Goal: Task Accomplishment & Management: Use online tool/utility

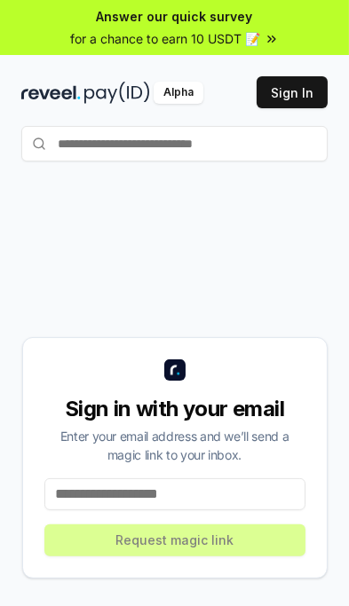
click at [305, 91] on button "Sign In" at bounding box center [292, 92] width 71 height 32
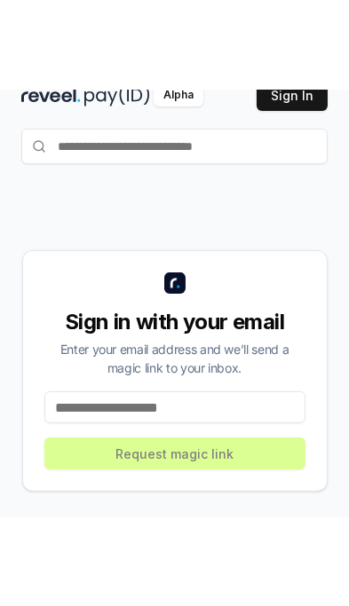
scroll to position [162, 0]
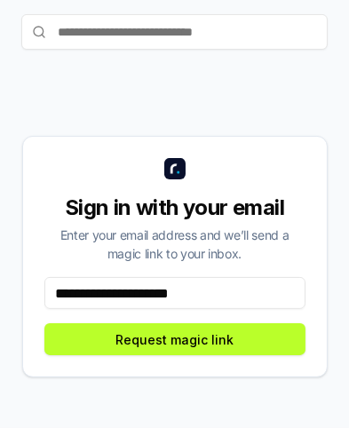
type input "**********"
click at [278, 323] on button "Request magic link" at bounding box center [174, 339] width 261 height 32
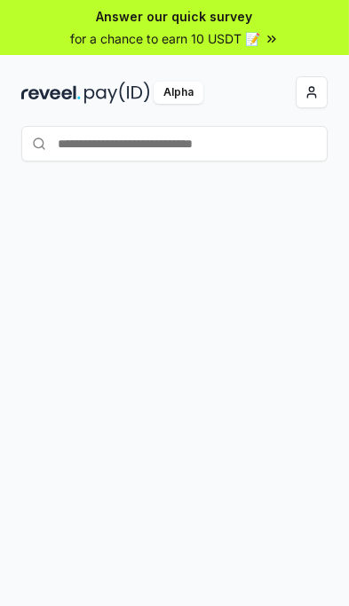
click at [313, 91] on button "button" at bounding box center [312, 92] width 32 height 32
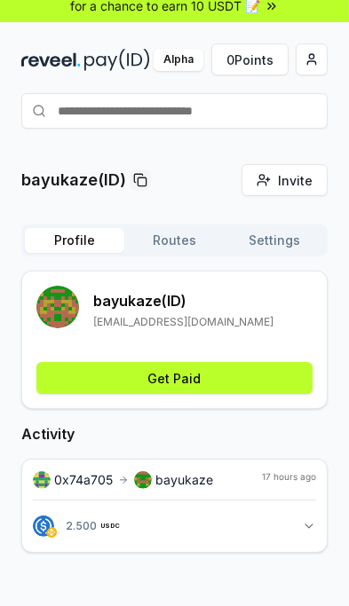
scroll to position [39, 0]
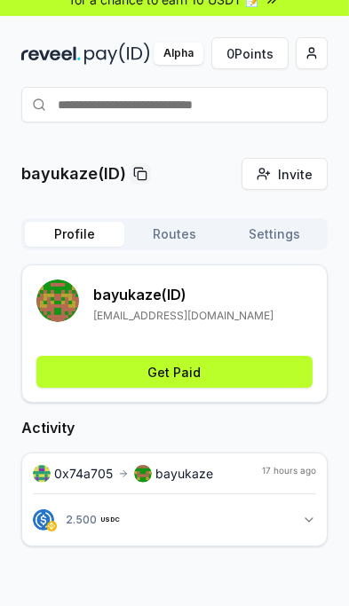
click at [314, 519] on icon "button" at bounding box center [309, 520] width 14 height 14
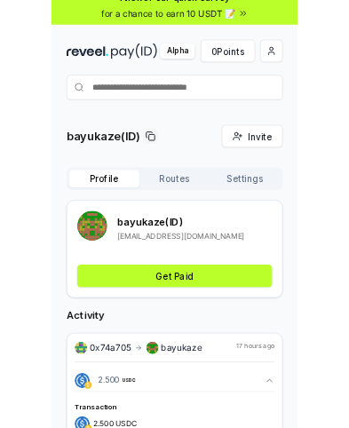
scroll to position [0, 0]
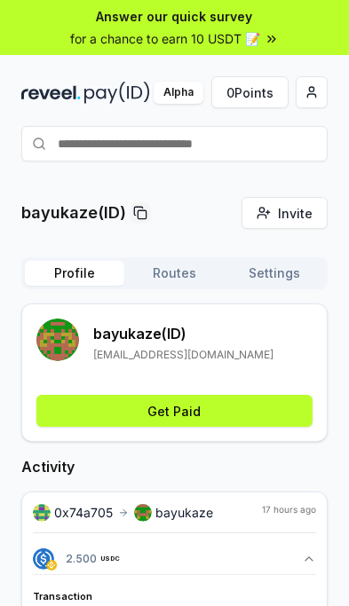
click at [237, 144] on input "text" at bounding box center [174, 144] width 306 height 36
click at [232, 137] on input "text" at bounding box center [174, 144] width 306 height 36
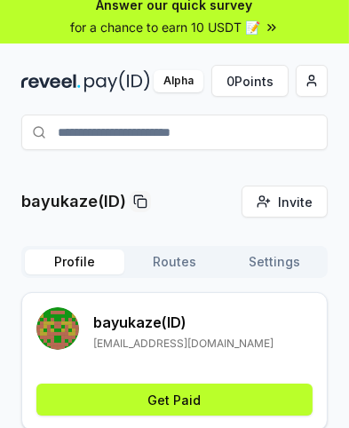
scroll to position [16, 0]
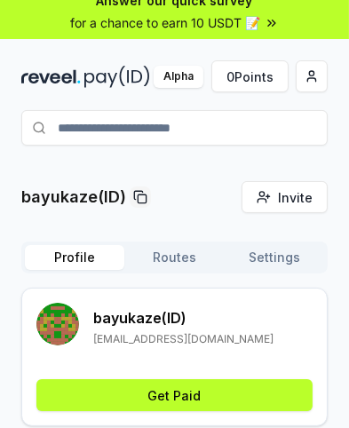
type input "**********"
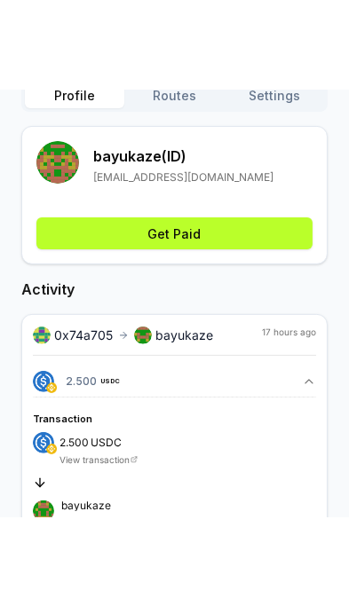
scroll to position [0, 0]
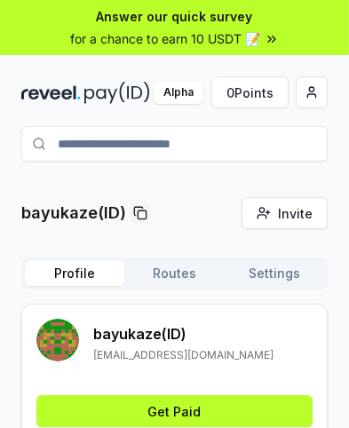
click at [288, 136] on input "**********" at bounding box center [174, 144] width 306 height 36
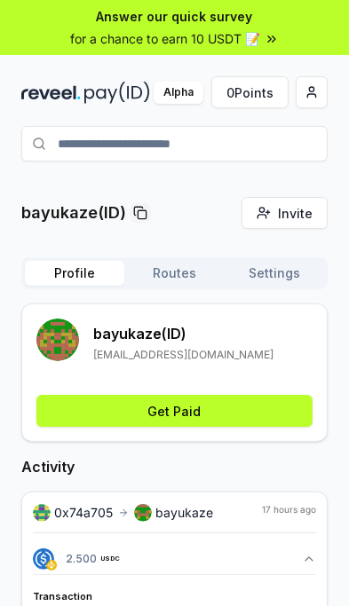
click at [275, 137] on input "**********" at bounding box center [174, 144] width 306 height 36
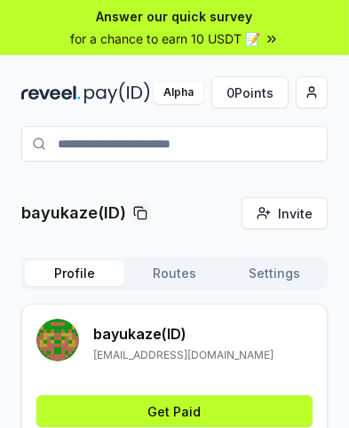
click at [284, 408] on button "Get Paid" at bounding box center [174, 411] width 276 height 32
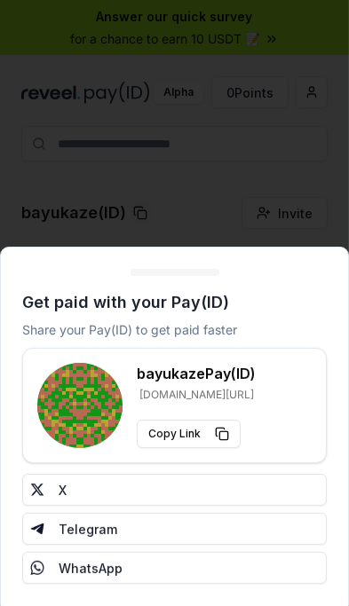
click at [59, 494] on button "X" at bounding box center [174, 490] width 305 height 32
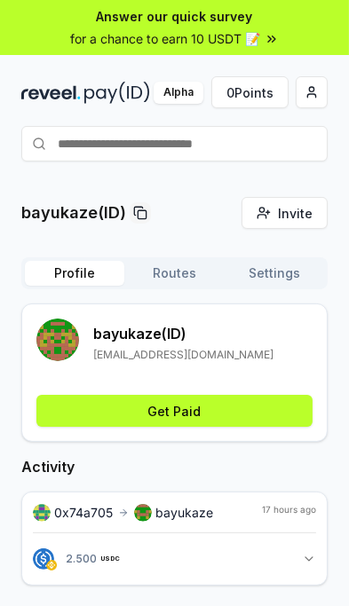
click at [266, 139] on input "text" at bounding box center [174, 144] width 306 height 36
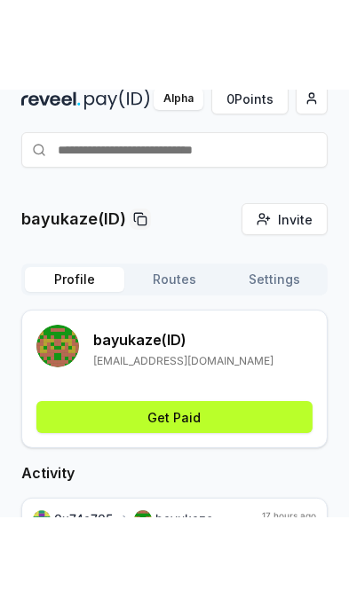
scroll to position [135, 0]
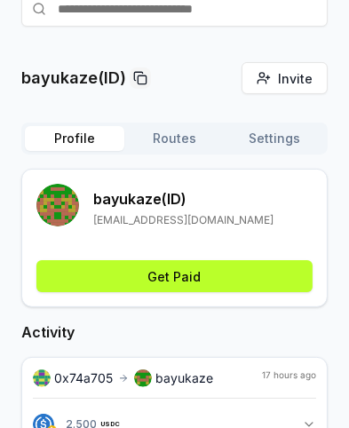
click at [65, 429] on div "2.500 USDC 2.5 USDC" at bounding box center [93, 424] width 56 height 16
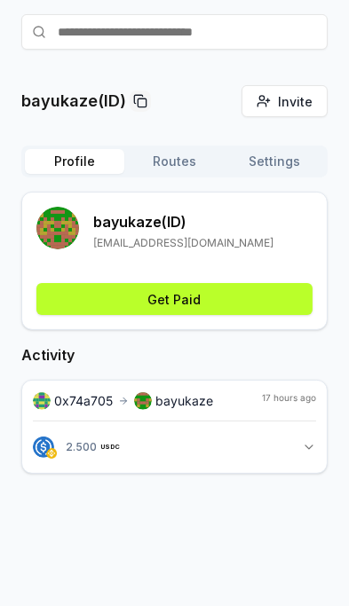
scroll to position [0, 0]
